Goal: Book appointment/travel/reservation

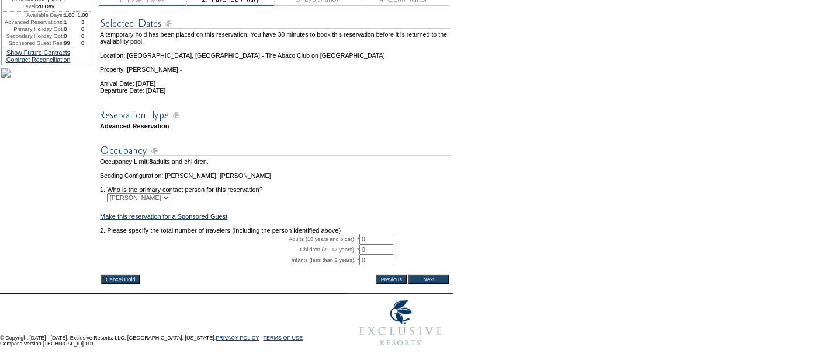
scroll to position [170, 0]
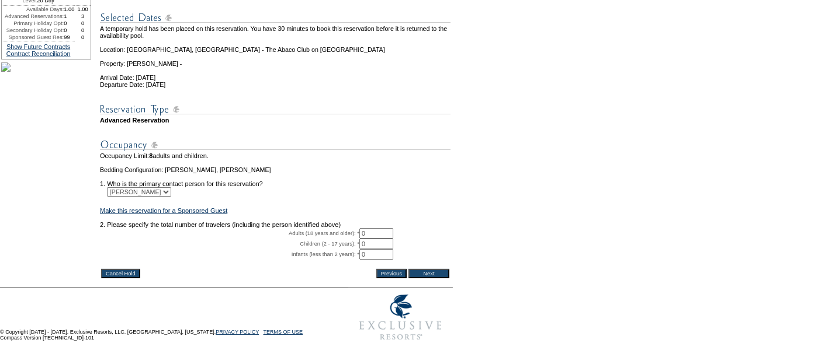
drag, startPoint x: 371, startPoint y: 213, endPoint x: 301, endPoint y: 216, distance: 70.7
click at [301, 228] on tr "Adults (18 years and older): * 0 * *" at bounding box center [275, 233] width 350 height 11
type input "8"
click at [423, 269] on input "Next" at bounding box center [428, 273] width 41 height 9
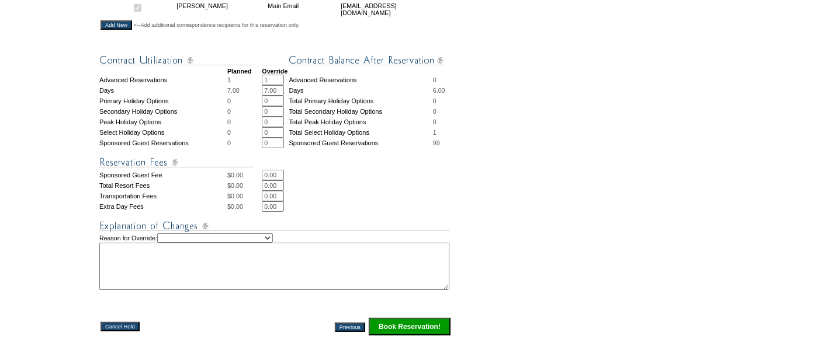
scroll to position [434, 0]
click at [387, 321] on input "Book Reservation!" at bounding box center [410, 326] width 82 height 18
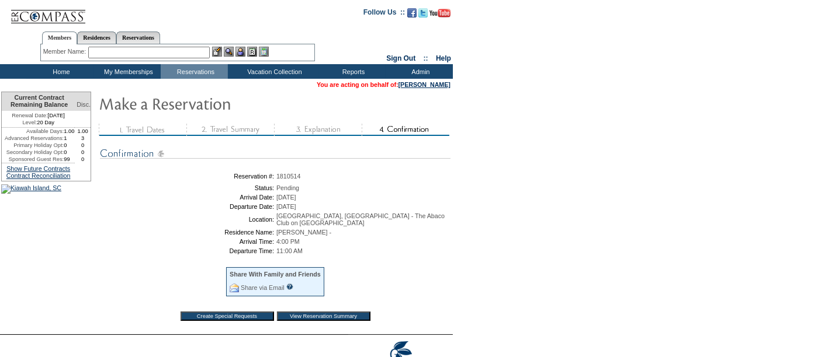
click at [338, 312] on input "View Reservation Summary" at bounding box center [323, 316] width 93 height 9
